Goal: Transaction & Acquisition: Download file/media

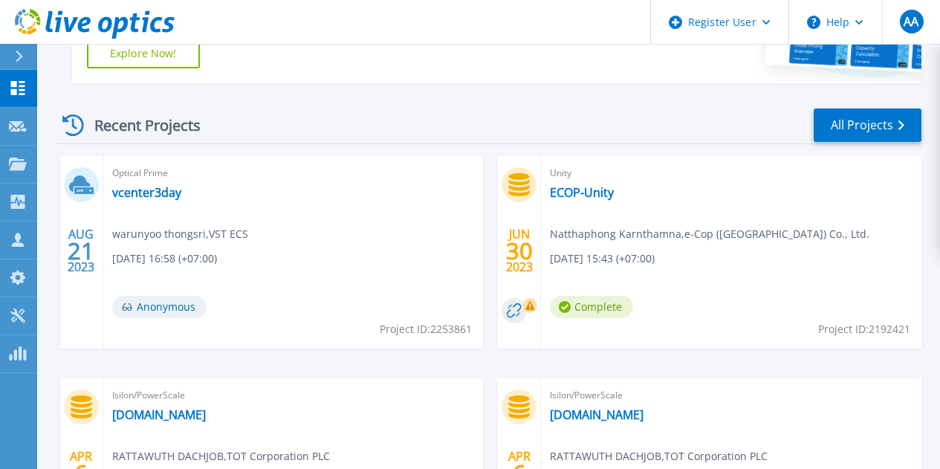
scroll to position [401, 0]
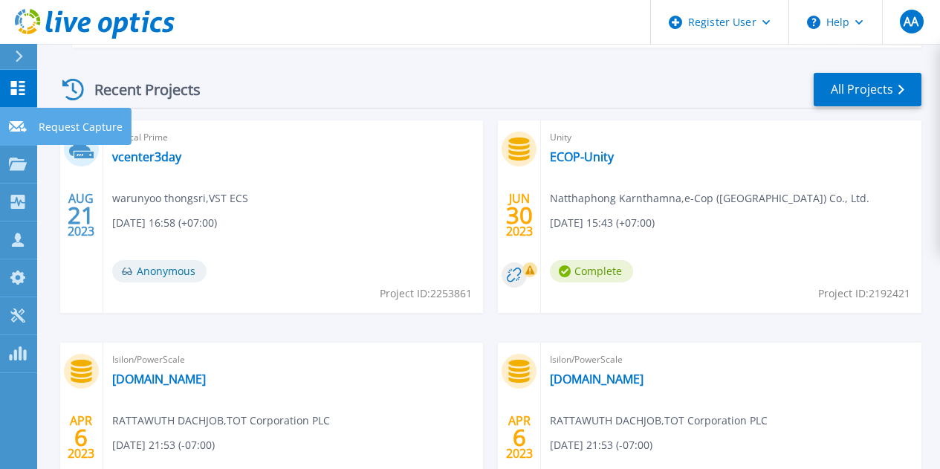
click at [13, 126] on icon at bounding box center [18, 126] width 18 height 11
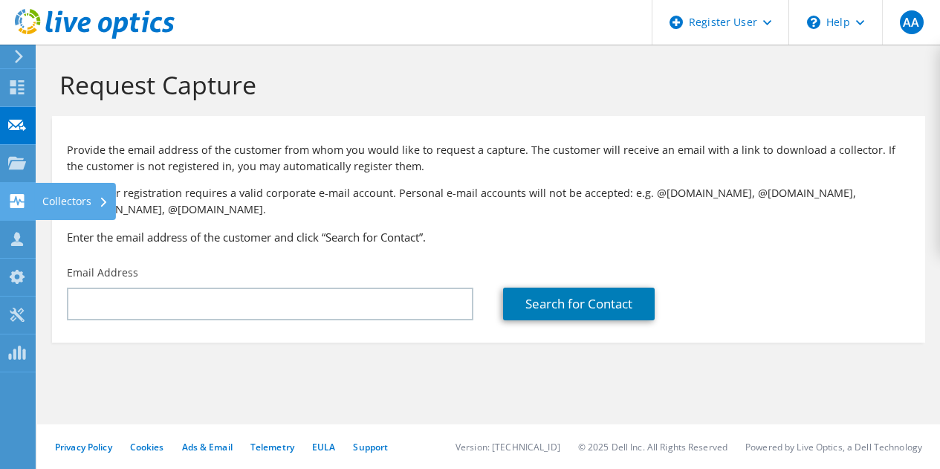
click at [19, 201] on use at bounding box center [17, 201] width 14 height 14
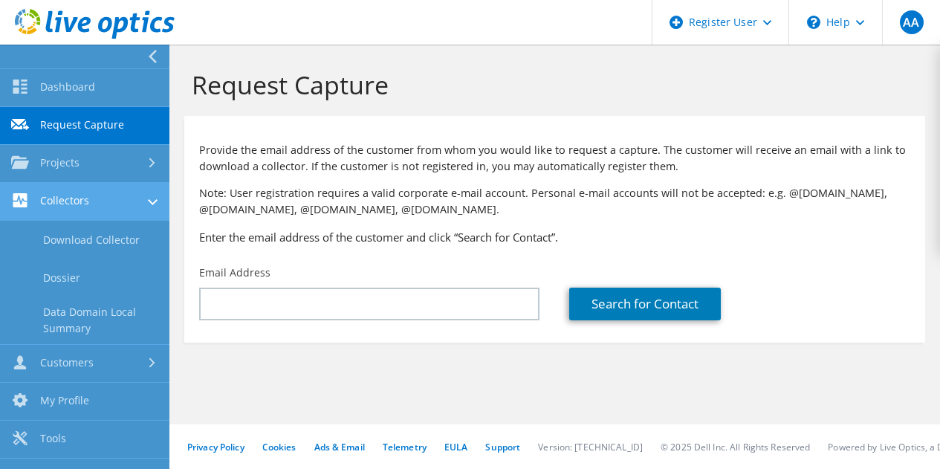
click at [100, 205] on link "Collectors" at bounding box center [85, 202] width 170 height 38
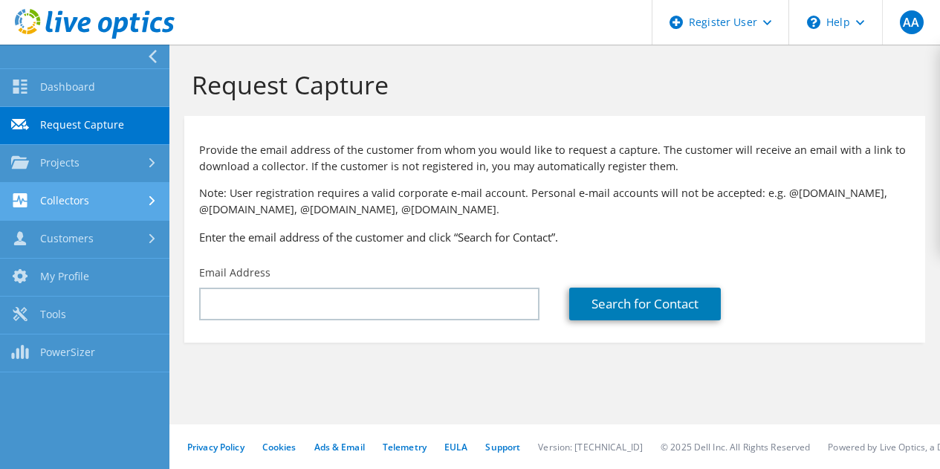
click at [100, 205] on link "Collectors" at bounding box center [85, 202] width 170 height 38
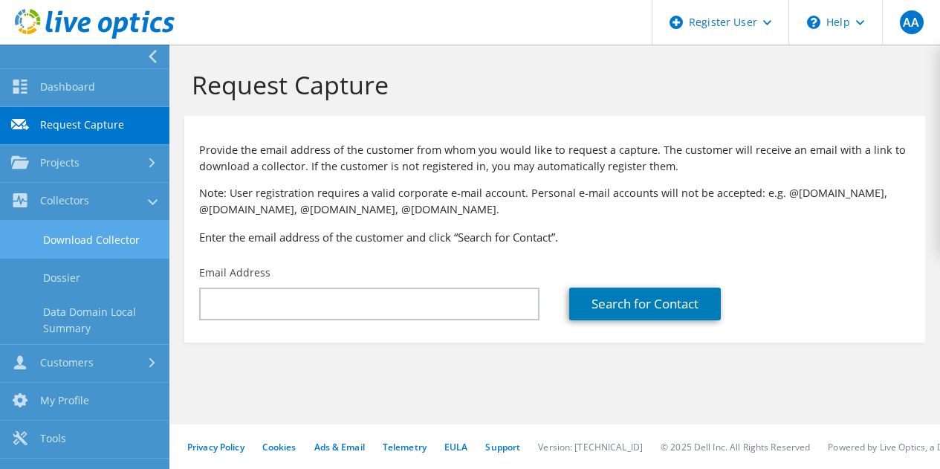
click at [99, 233] on link "Download Collector" at bounding box center [85, 240] width 170 height 38
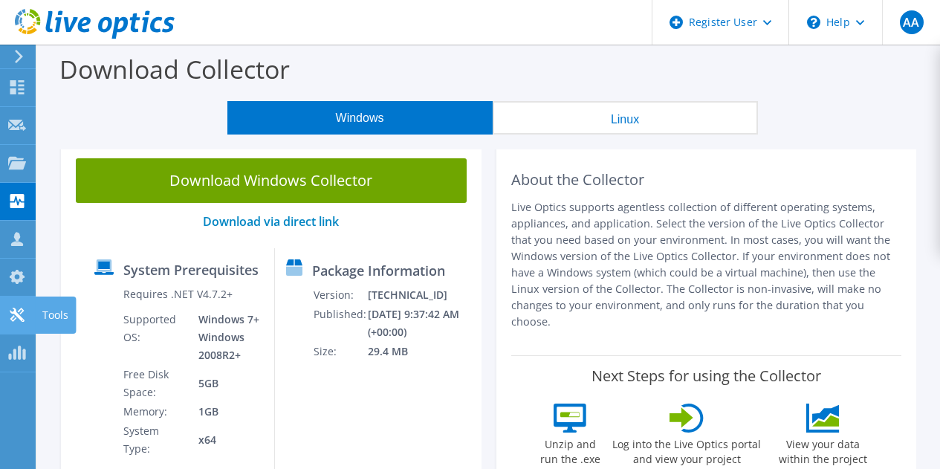
click at [42, 312] on div "Tools" at bounding box center [55, 315] width 41 height 37
